Goal: Task Accomplishment & Management: Use online tool/utility

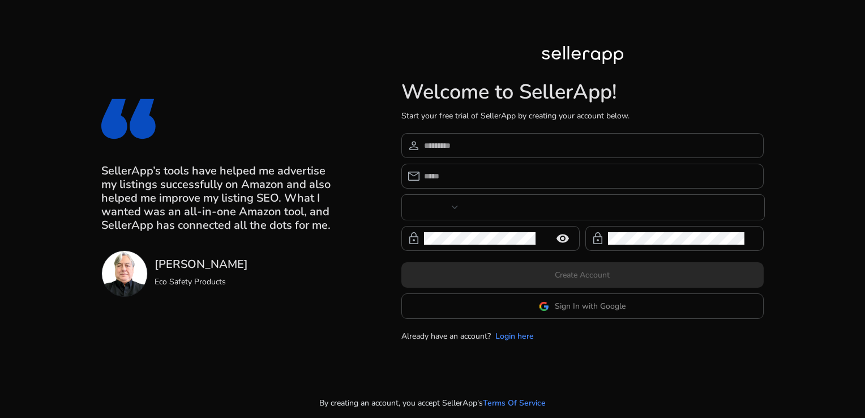
type input "***"
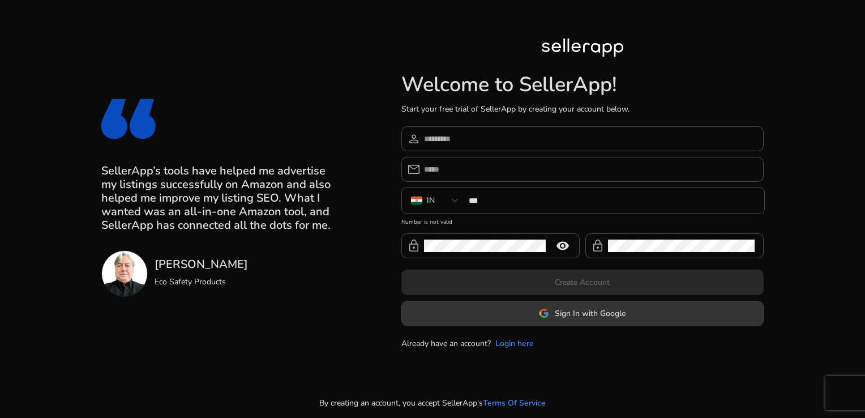
click at [535, 311] on span at bounding box center [582, 313] width 361 height 27
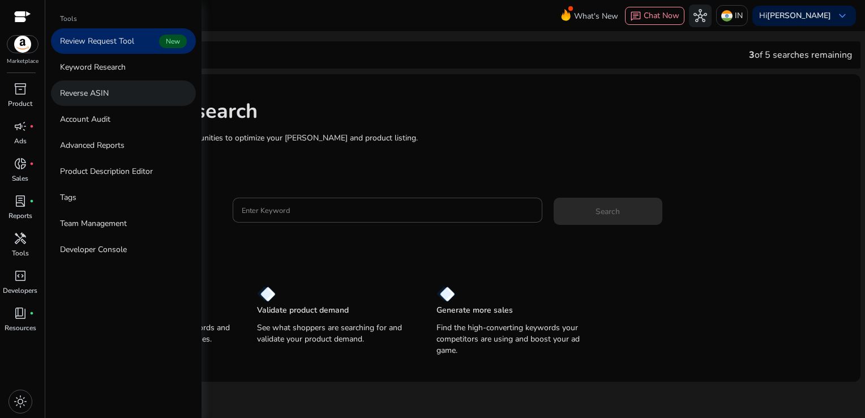
click at [95, 96] on p "Reverse ASIN" at bounding box center [84, 93] width 49 height 12
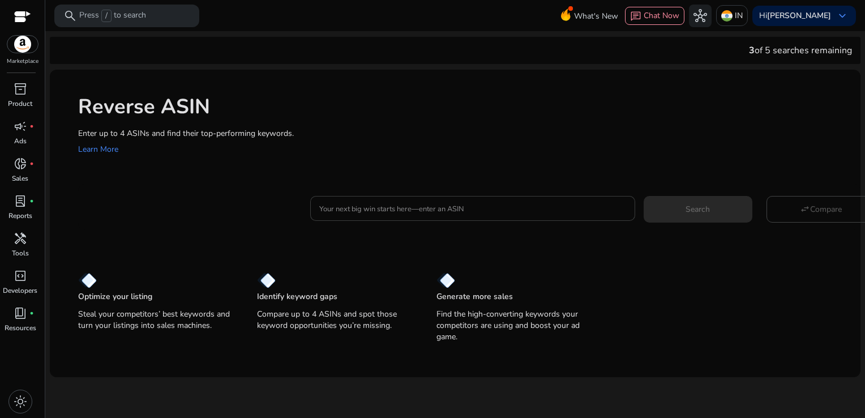
click at [347, 200] on div at bounding box center [472, 208] width 307 height 25
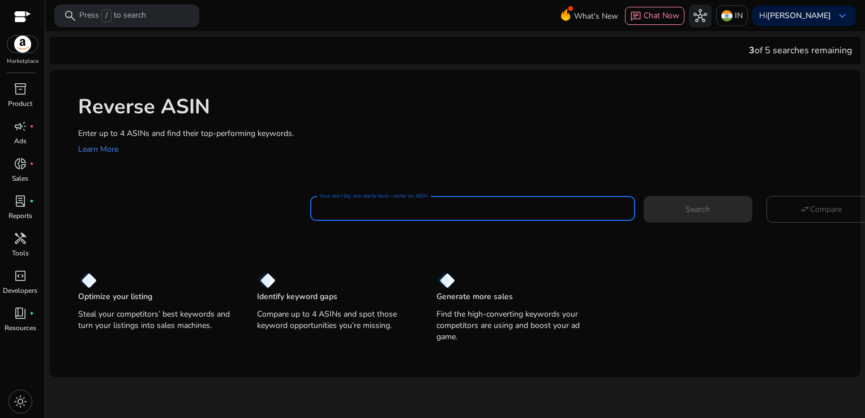
paste input "**********"
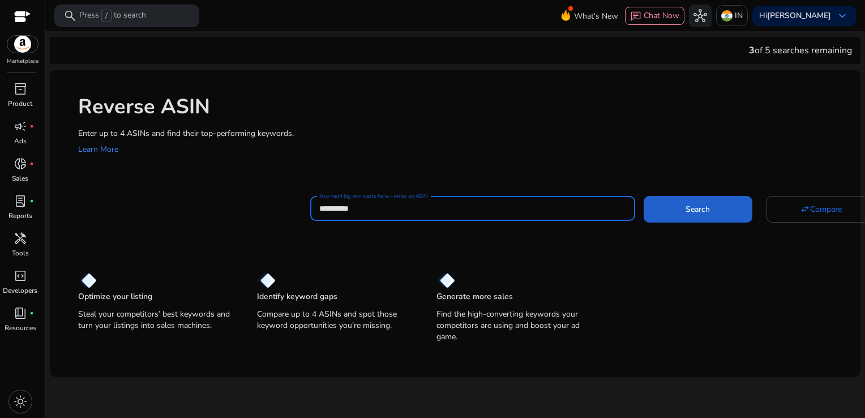
type input "**********"
click at [690, 200] on span at bounding box center [698, 208] width 109 height 27
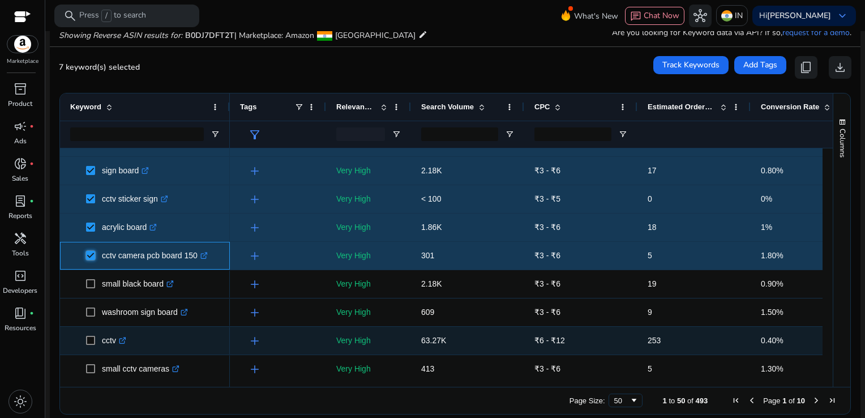
scroll to position [77, 0]
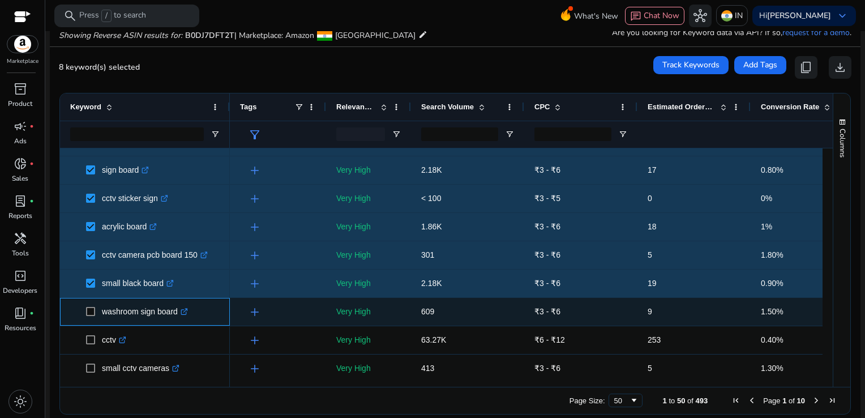
click at [88, 315] on span at bounding box center [94, 311] width 16 height 23
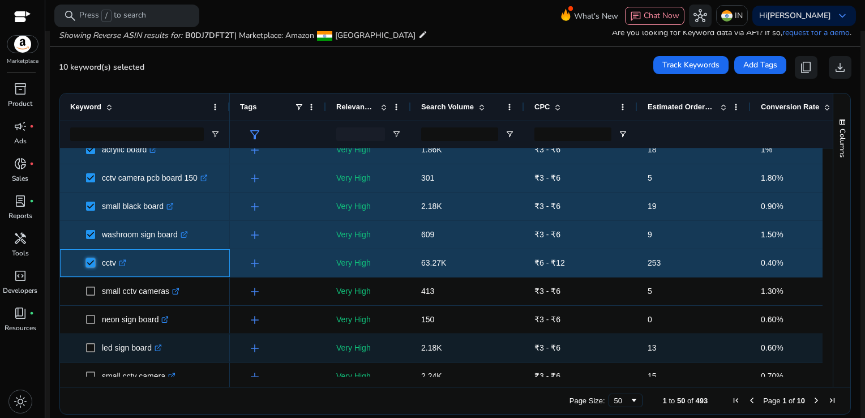
scroll to position [156, 0]
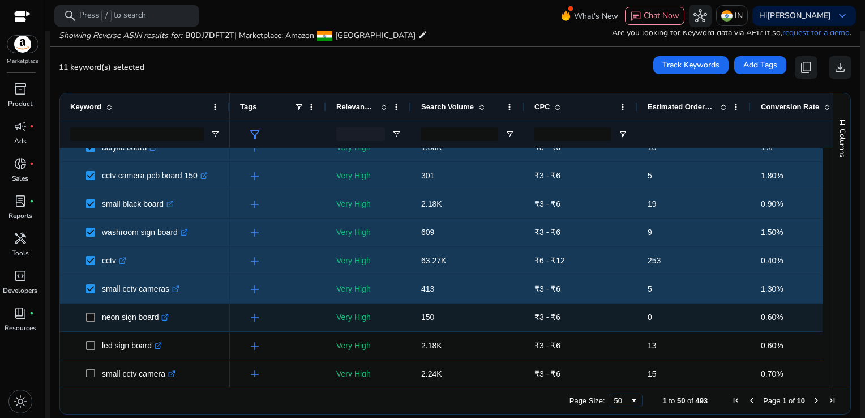
click at [86, 312] on span at bounding box center [94, 317] width 16 height 23
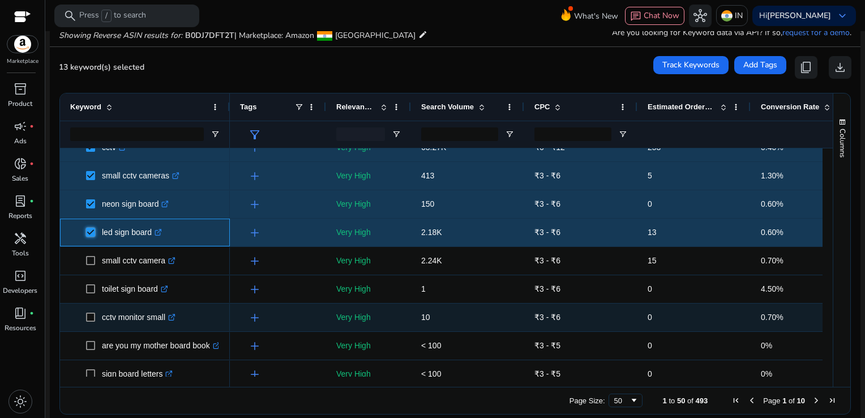
scroll to position [272, 0]
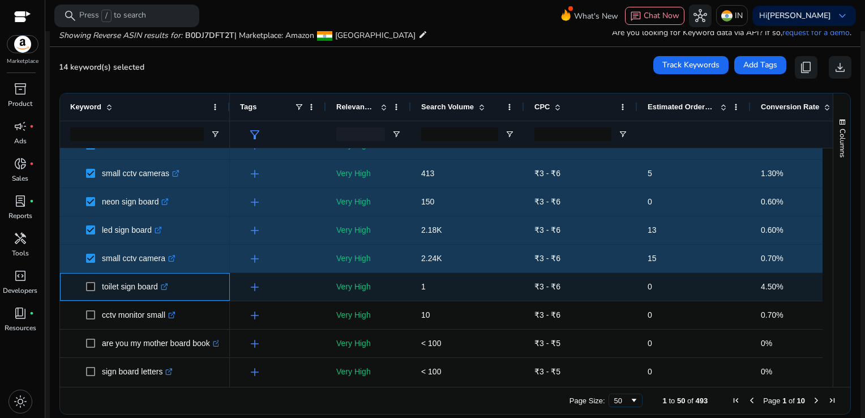
click at [91, 280] on span at bounding box center [94, 286] width 16 height 23
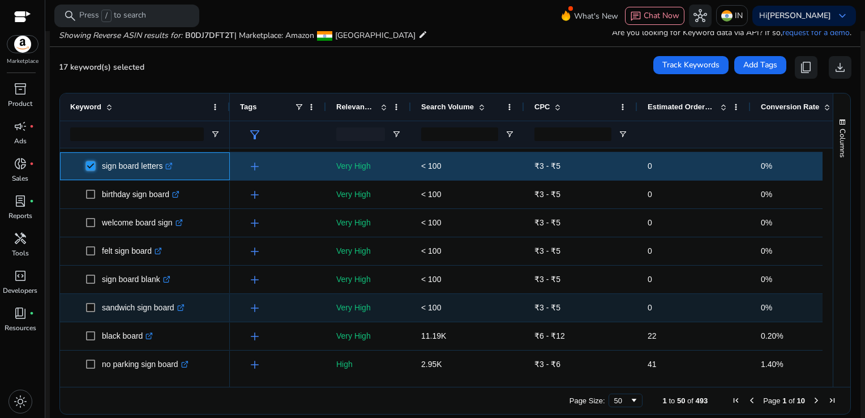
scroll to position [0, 0]
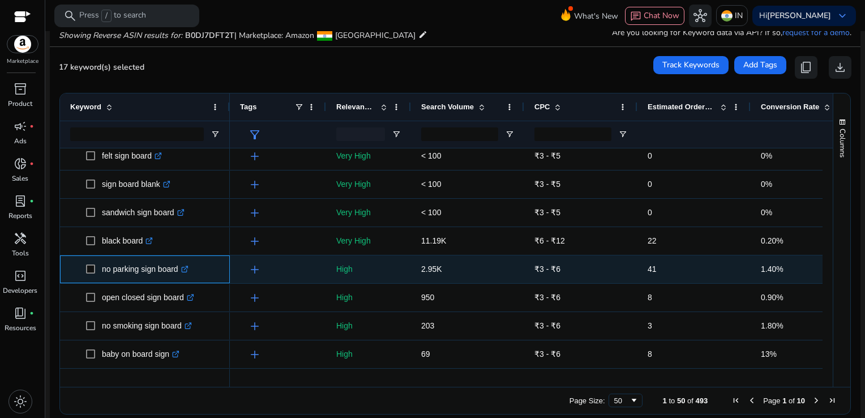
click at [89, 263] on span at bounding box center [94, 269] width 16 height 23
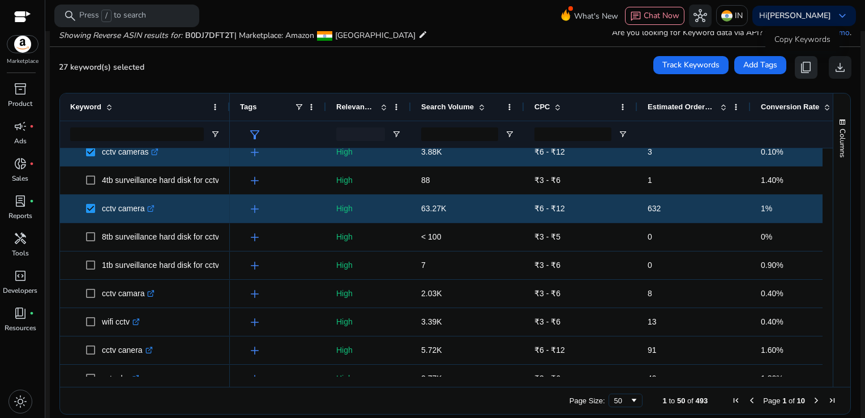
click at [804, 69] on span "content_copy" at bounding box center [807, 68] width 14 height 14
